Goal: Task Accomplishment & Management: Use online tool/utility

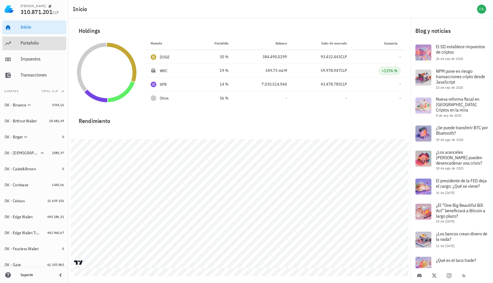
click at [30, 40] on div "Portafolio" at bounding box center [42, 42] width 43 height 5
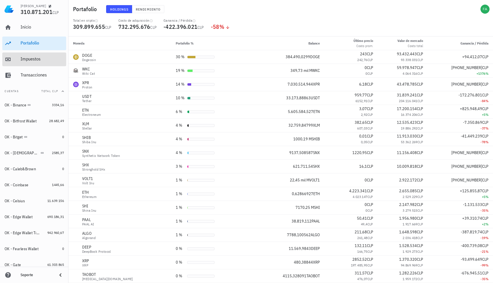
click at [17, 58] on link "Impuestos" at bounding box center [34, 60] width 64 height 14
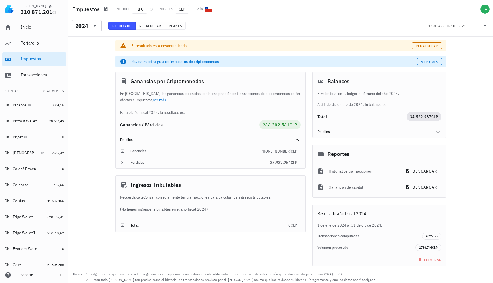
click at [315, 41] on div "El resultado esta desactualizado. Recalcular" at bounding box center [280, 45] width 331 height 11
click at [429, 45] on span "Recalcular" at bounding box center [427, 46] width 23 height 4
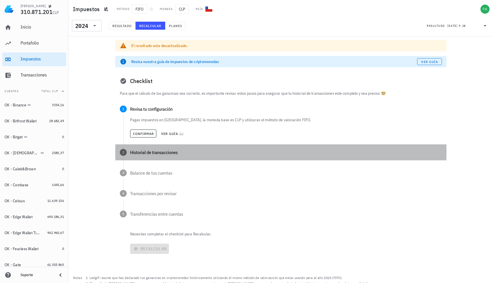
click at [131, 144] on div "2 Historial de transacciones" at bounding box center [280, 152] width 331 height 16
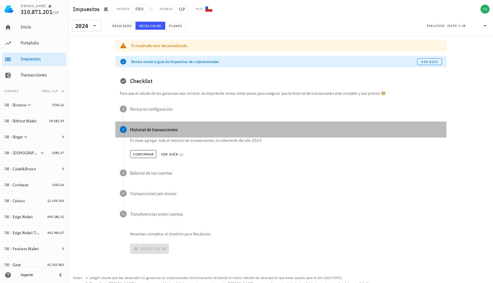
click at [133, 132] on div "2 Historial de transacciones" at bounding box center [280, 130] width 331 height 16
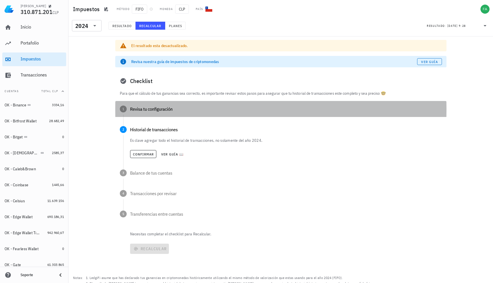
click at [142, 111] on div "Revisa tu configuración" at bounding box center [286, 109] width 312 height 5
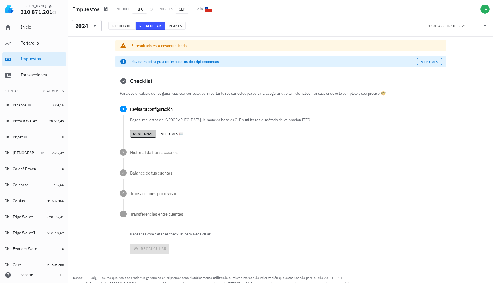
click at [143, 132] on span "Confirmar" at bounding box center [143, 134] width 21 height 4
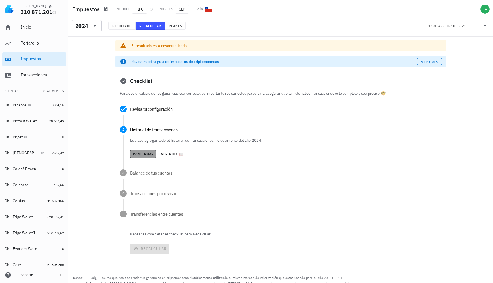
click at [139, 152] on span "Confirmar" at bounding box center [143, 154] width 21 height 4
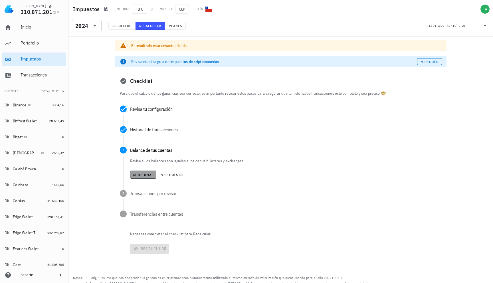
click at [136, 175] on span "Confirmar" at bounding box center [143, 175] width 21 height 4
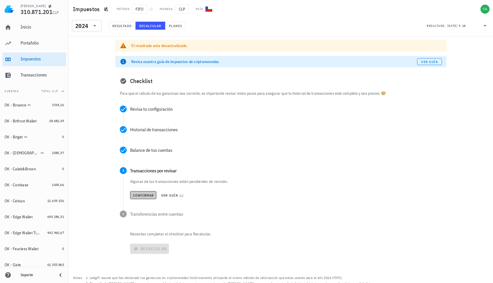
click at [133, 197] on span "Confirmar" at bounding box center [143, 195] width 21 height 4
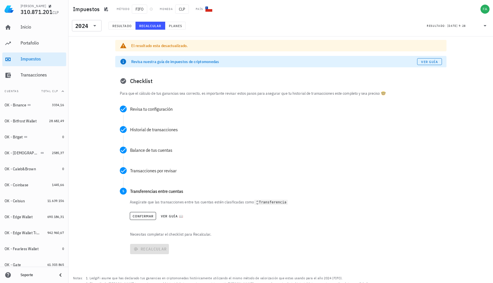
click at [139, 221] on div "Confirmar Ver guía 📖" at bounding box center [286, 216] width 312 height 13
click at [139, 218] on span "Confirmar" at bounding box center [142, 216] width 21 height 4
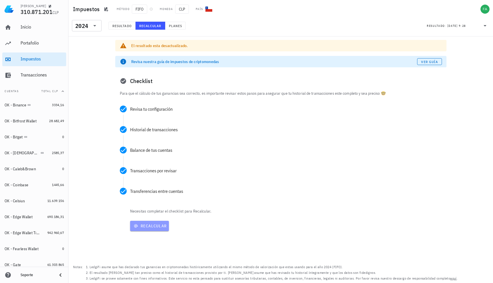
click at [138, 224] on span "Recalcular" at bounding box center [149, 226] width 35 height 5
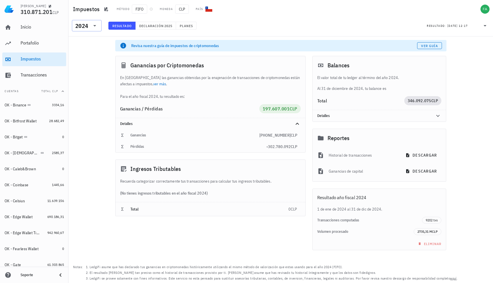
click at [90, 29] on div at bounding box center [94, 25] width 8 height 7
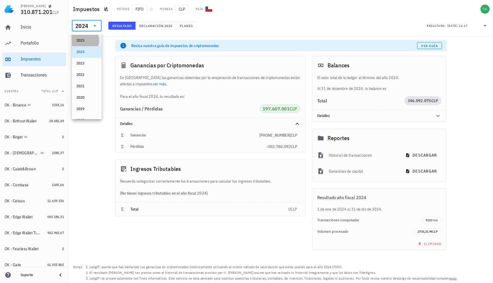
click at [86, 41] on div "2025" at bounding box center [87, 40] width 21 height 5
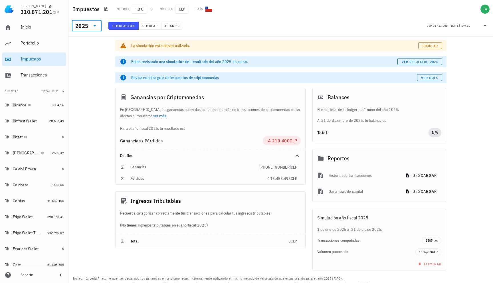
click at [314, 44] on div "La simulación esta desactualizada." at bounding box center [274, 46] width 287 height 6
click at [87, 31] on div "2025" at bounding box center [82, 25] width 15 height 11
click at [90, 51] on div "2024" at bounding box center [87, 52] width 21 height 5
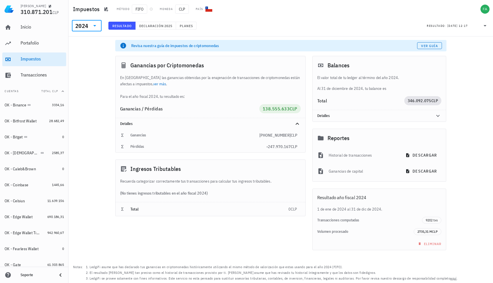
click at [270, 29] on div "​ 2024 Resultado Declaración 2025 Planes Resultado: [DATE] 12:17" at bounding box center [281, 27] width 423 height 15
click at [34, 37] on div "Portafolio" at bounding box center [42, 43] width 43 height 13
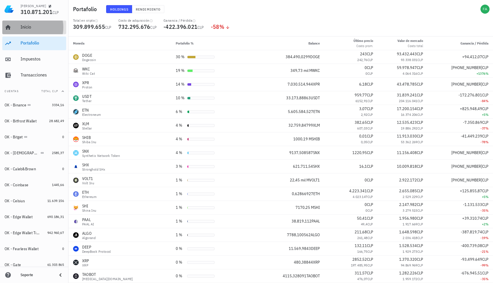
click at [34, 23] on div "Inicio" at bounding box center [42, 27] width 43 height 13
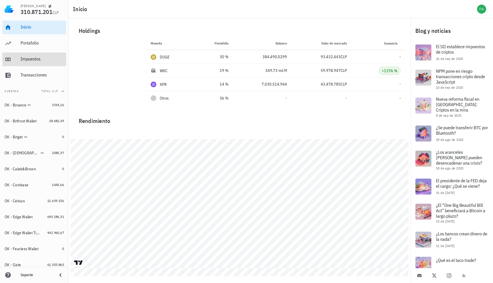
click at [43, 57] on div "Impuestos" at bounding box center [42, 58] width 43 height 5
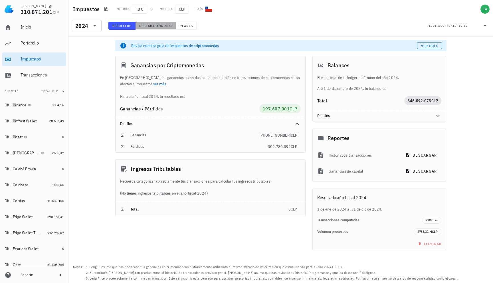
click at [152, 28] on button "Declaración 2025" at bounding box center [156, 26] width 41 height 8
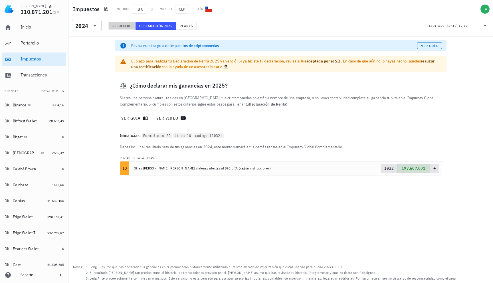
click at [124, 28] on button "Resultado" at bounding box center [121, 26] width 27 height 8
